Goal: Transaction & Acquisition: Purchase product/service

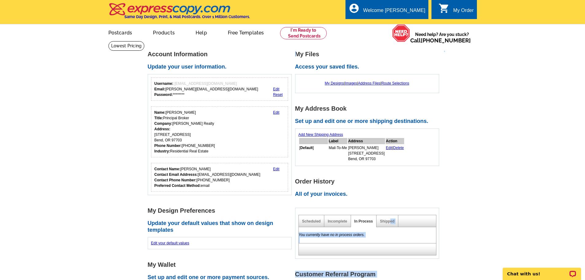
drag, startPoint x: 390, startPoint y: 221, endPoint x: 496, endPoint y: 137, distance: 134.6
click at [496, 137] on main "Account Information Update your user information. Username: reception@dukewarne…" at bounding box center [292, 244] width 585 height 407
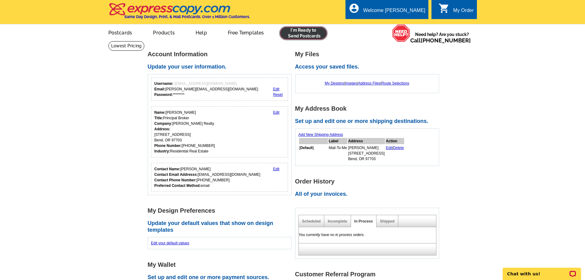
click at [300, 33] on link at bounding box center [303, 33] width 47 height 12
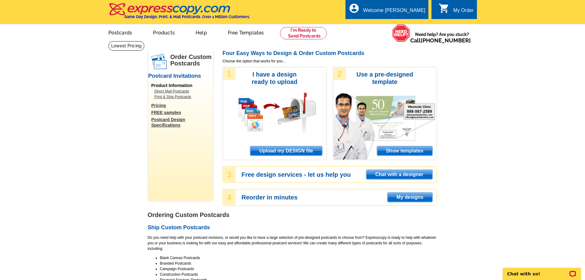
click at [292, 142] on div "1 I have a design ready to upload Upload my DESIGN file" at bounding box center [275, 113] width 104 height 93
click at [292, 149] on span "Upload my DESIGN file" at bounding box center [286, 150] width 72 height 9
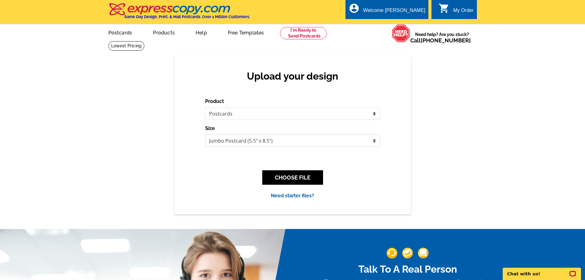
click at [303, 140] on select "Jumbo Postcard (5.5" x 8.5") Regular Postcard (4.25" x 5.6") Panoramic Postcard…" at bounding box center [292, 140] width 175 height 12
select select "1"
click at [205, 135] on select "Jumbo Postcard (5.5" x 8.5") Regular Postcard (4.25" x 5.6") Panoramic Postcard…" at bounding box center [292, 140] width 175 height 12
click at [280, 175] on button "CHOOSE FILE" at bounding box center [292, 177] width 61 height 14
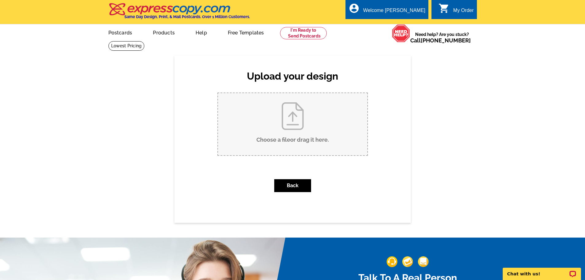
click at [295, 125] on input "Choose a file or drag it here ." at bounding box center [292, 124] width 149 height 62
type input "C:\fakepath\Jackdaw SOLD.pdf"
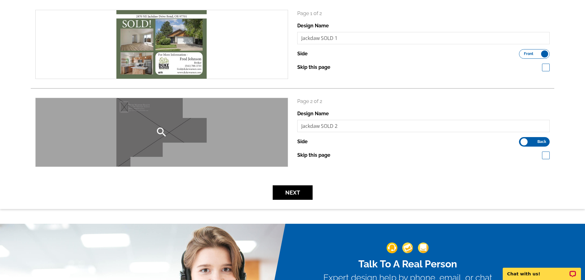
scroll to position [92, 0]
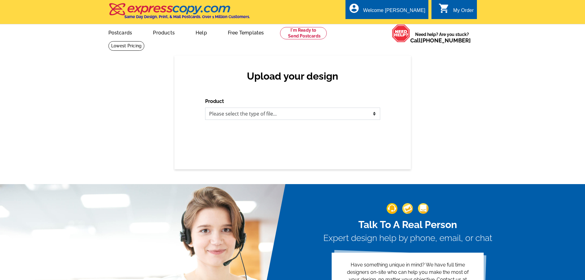
click at [291, 117] on select "Please select the type of file... Postcards Business Cards Letters and flyers G…" at bounding box center [292, 113] width 175 height 12
select select "1"
click at [205, 108] on select "Please select the type of file... Postcards Business Cards Letters and flyers G…" at bounding box center [292, 113] width 175 height 12
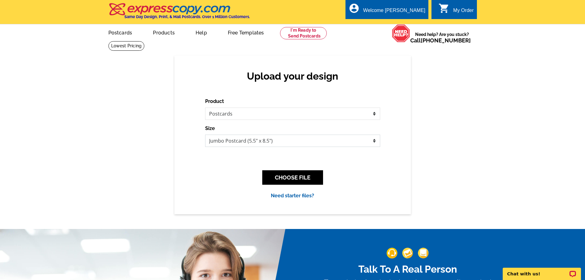
click at [273, 138] on select "Jumbo Postcard (5.5" x 8.5") Regular Postcard (4.25" x 5.6") Panoramic Postcard…" at bounding box center [292, 140] width 175 height 12
select select "1"
click at [205, 135] on select "Jumbo Postcard (5.5" x 8.5") Regular Postcard (4.25" x 5.6") Panoramic Postcard…" at bounding box center [292, 140] width 175 height 12
click at [284, 177] on button "CHOOSE FILE" at bounding box center [292, 177] width 61 height 14
